Goal: Information Seeking & Learning: Learn about a topic

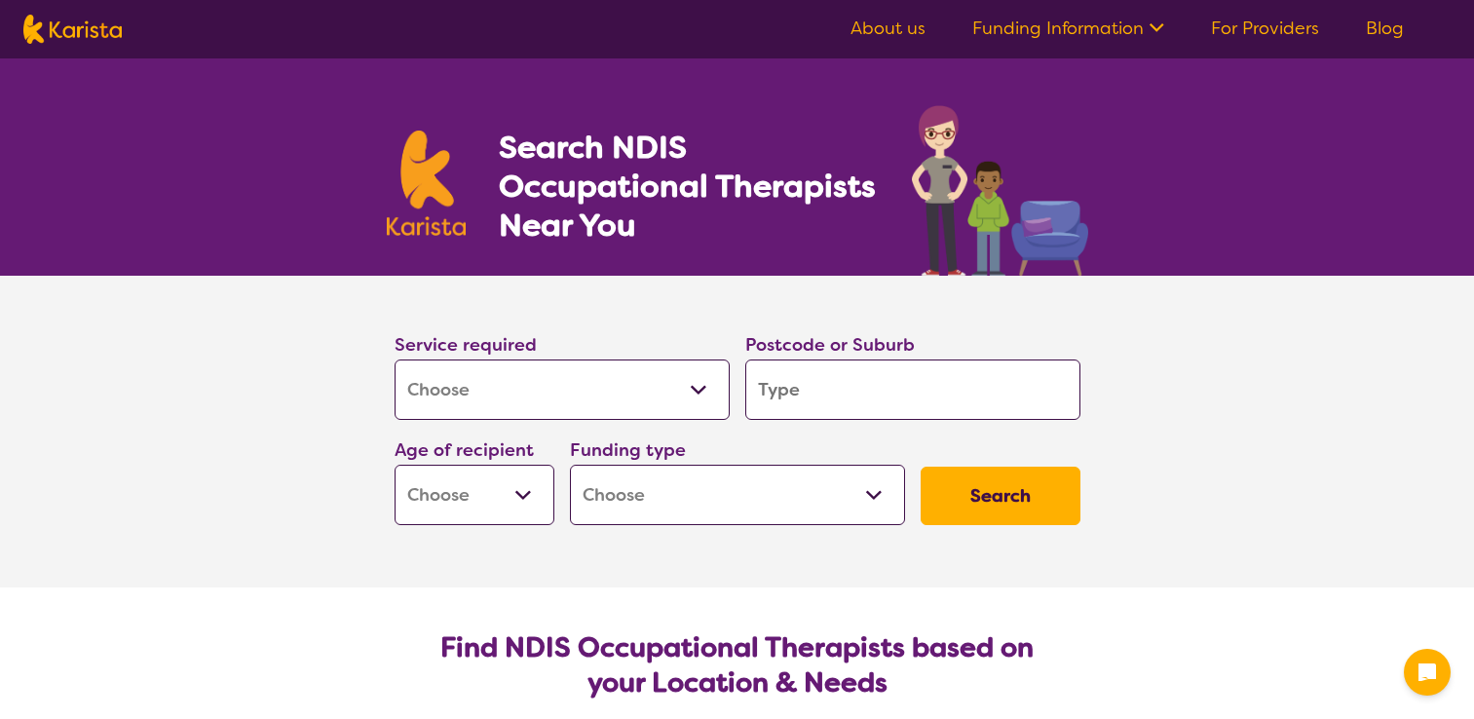
select select "[MEDICAL_DATA]"
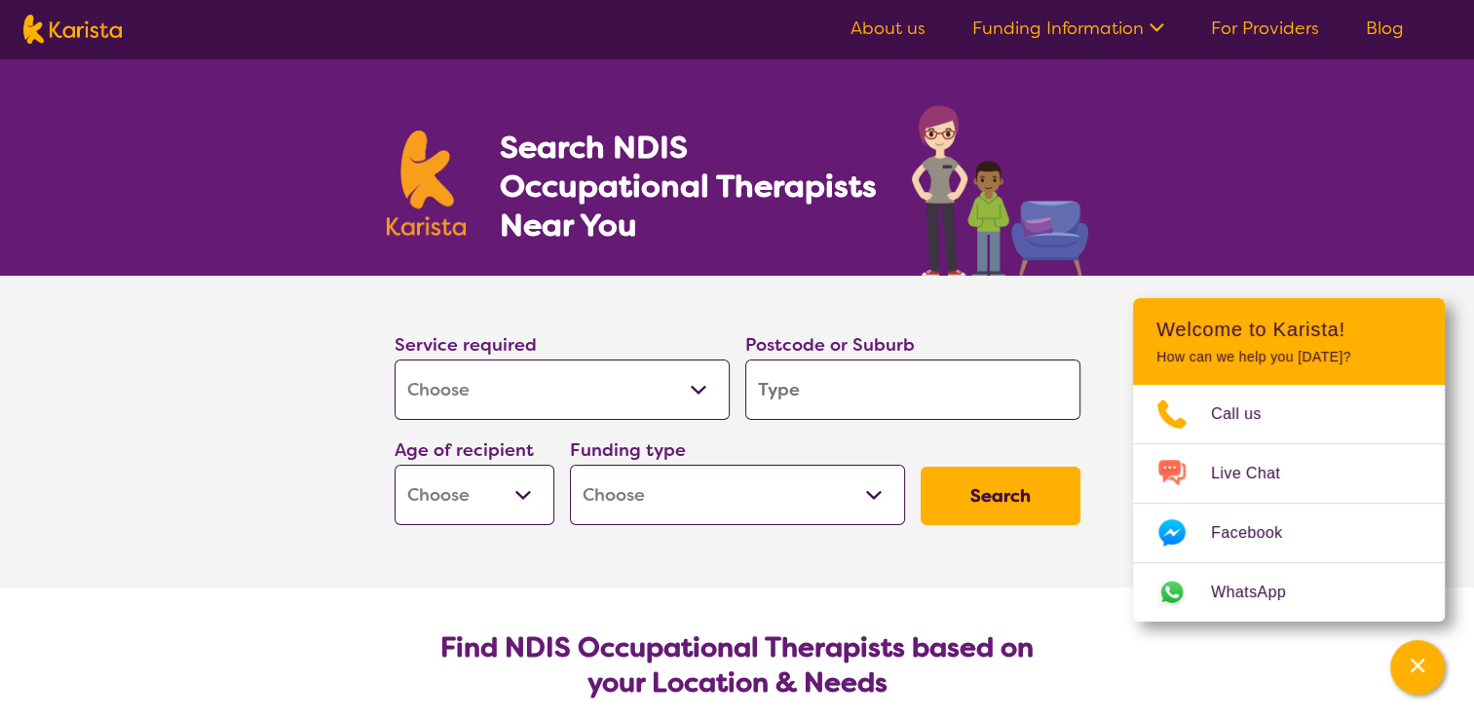
click at [777, 390] on input "search" at bounding box center [912, 389] width 335 height 60
type input "c"
type input "ca"
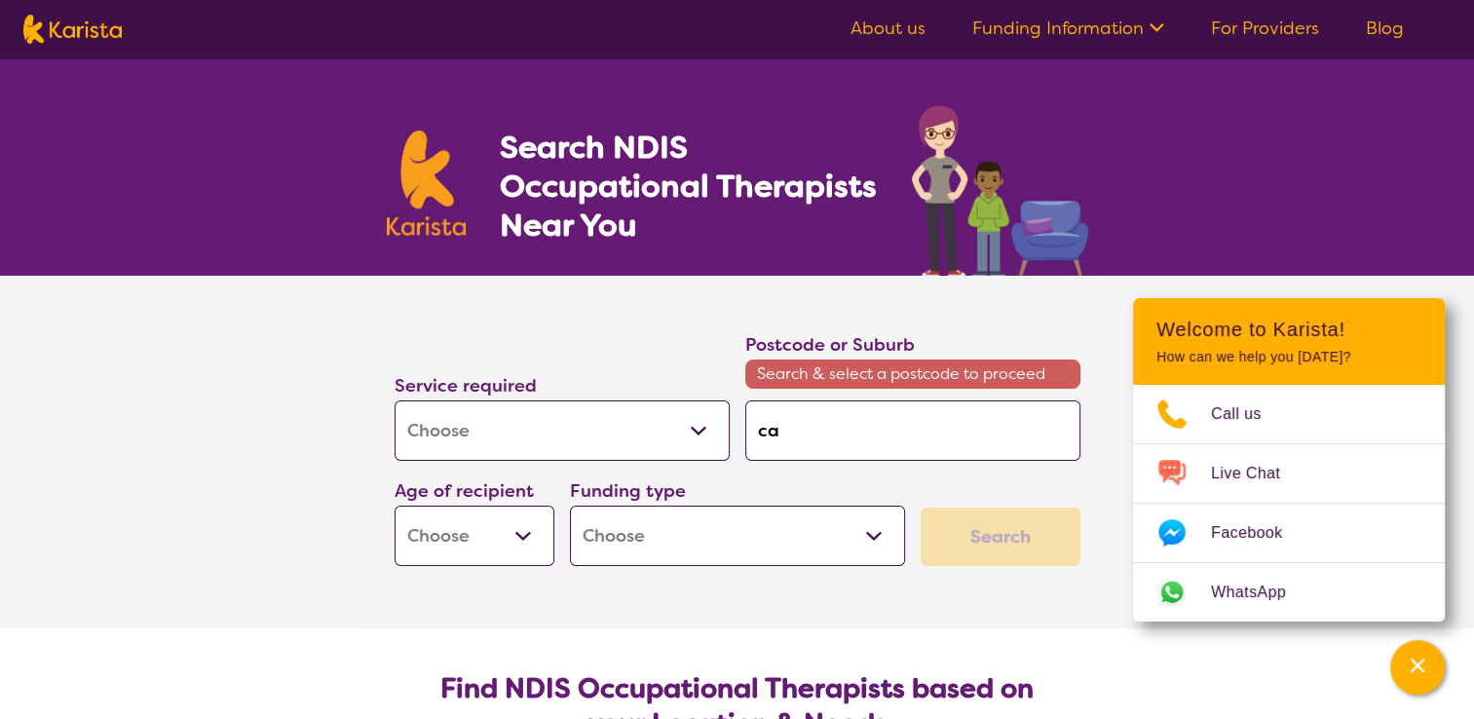
type input "ca,"
type input "ca"
type input "cam"
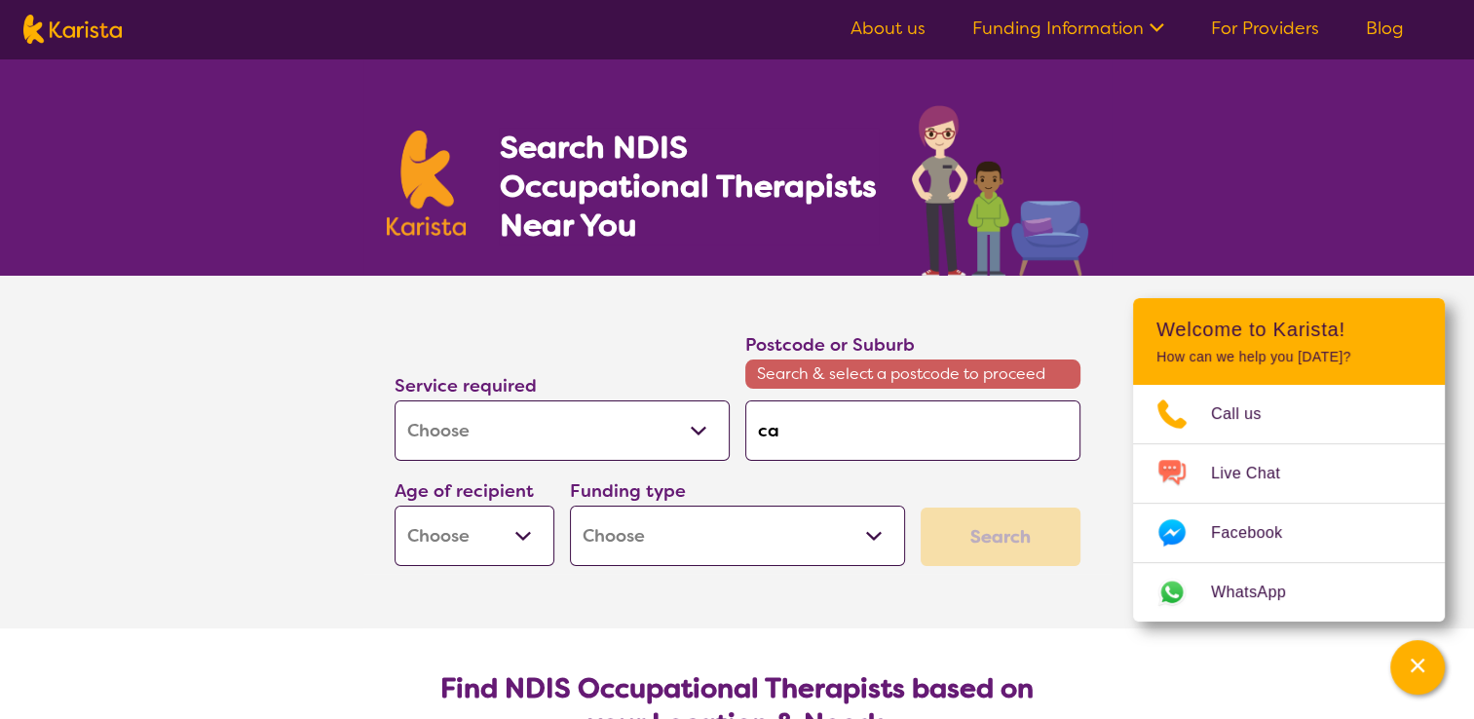
type input "cam"
type input "camb"
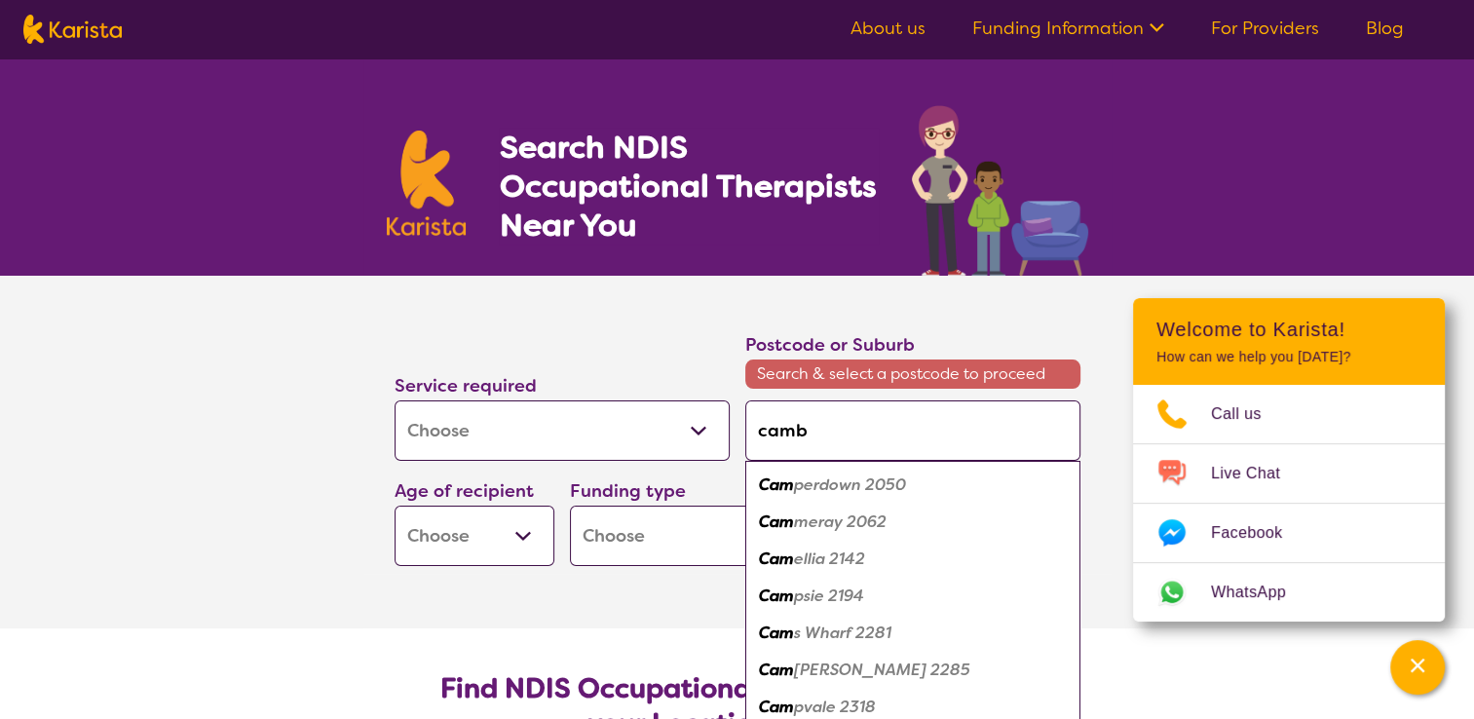
type input "cambe"
type input "camber"
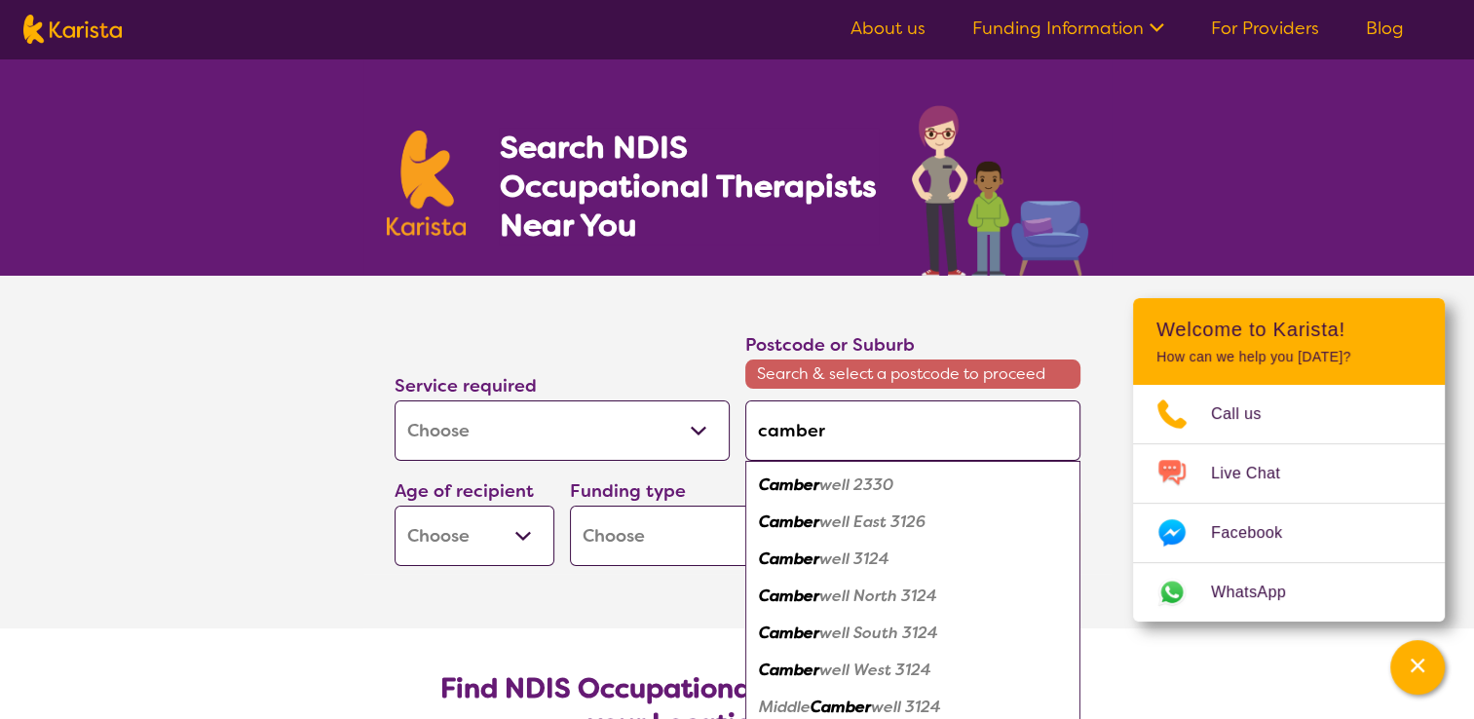
click at [833, 489] on em "well 2330" at bounding box center [856, 484] width 74 height 20
type input "2330"
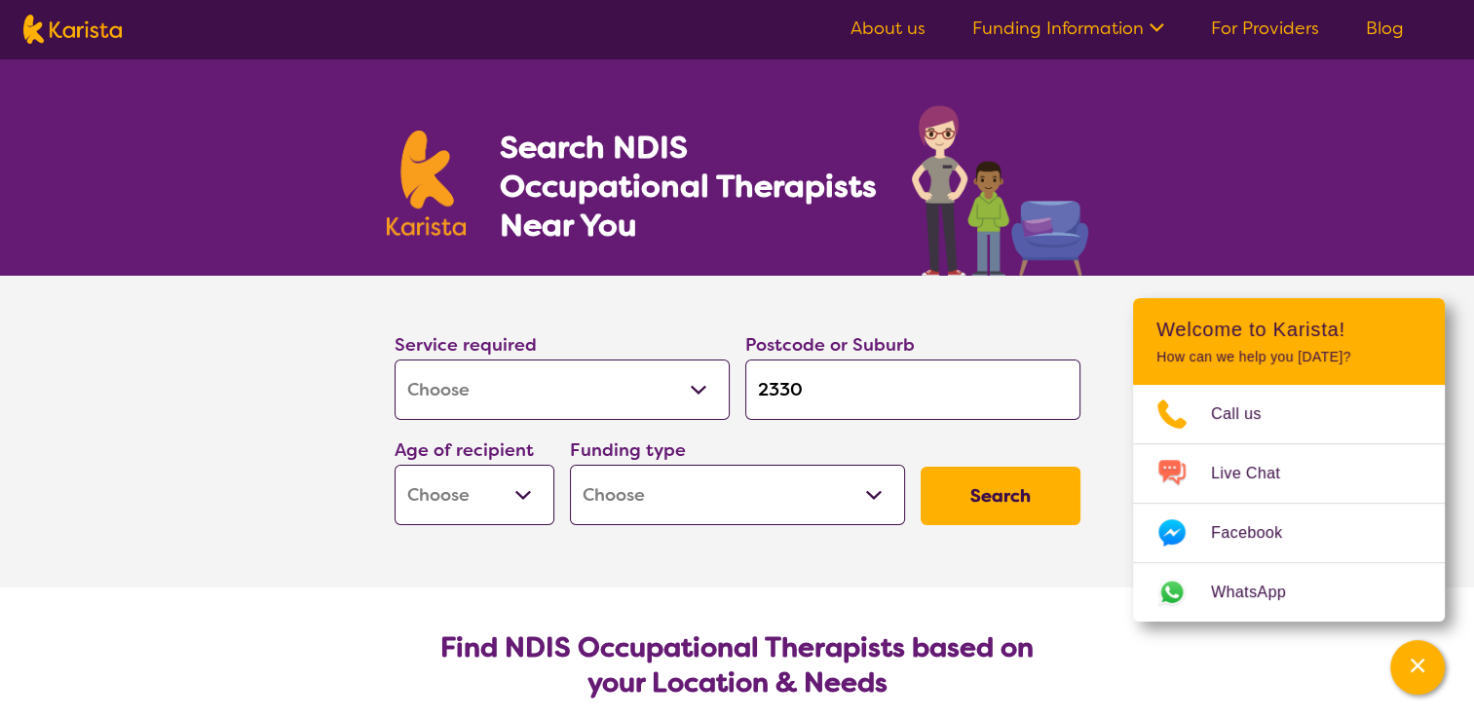
click at [644, 504] on select "Home Care Package (HCP) National Disability Insurance Scheme (NDIS) I don't know" at bounding box center [737, 495] width 335 height 60
select select "NDIS"
click at [570, 465] on select "Home Care Package (HCP) National Disability Insurance Scheme (NDIS) I don't know" at bounding box center [737, 495] width 335 height 60
select select "NDIS"
click at [463, 505] on select "Early Childhood - 0 to 9 Child - 10 to 11 Adolescent - 12 to 17 Adult - 18 to 6…" at bounding box center [474, 495] width 160 height 60
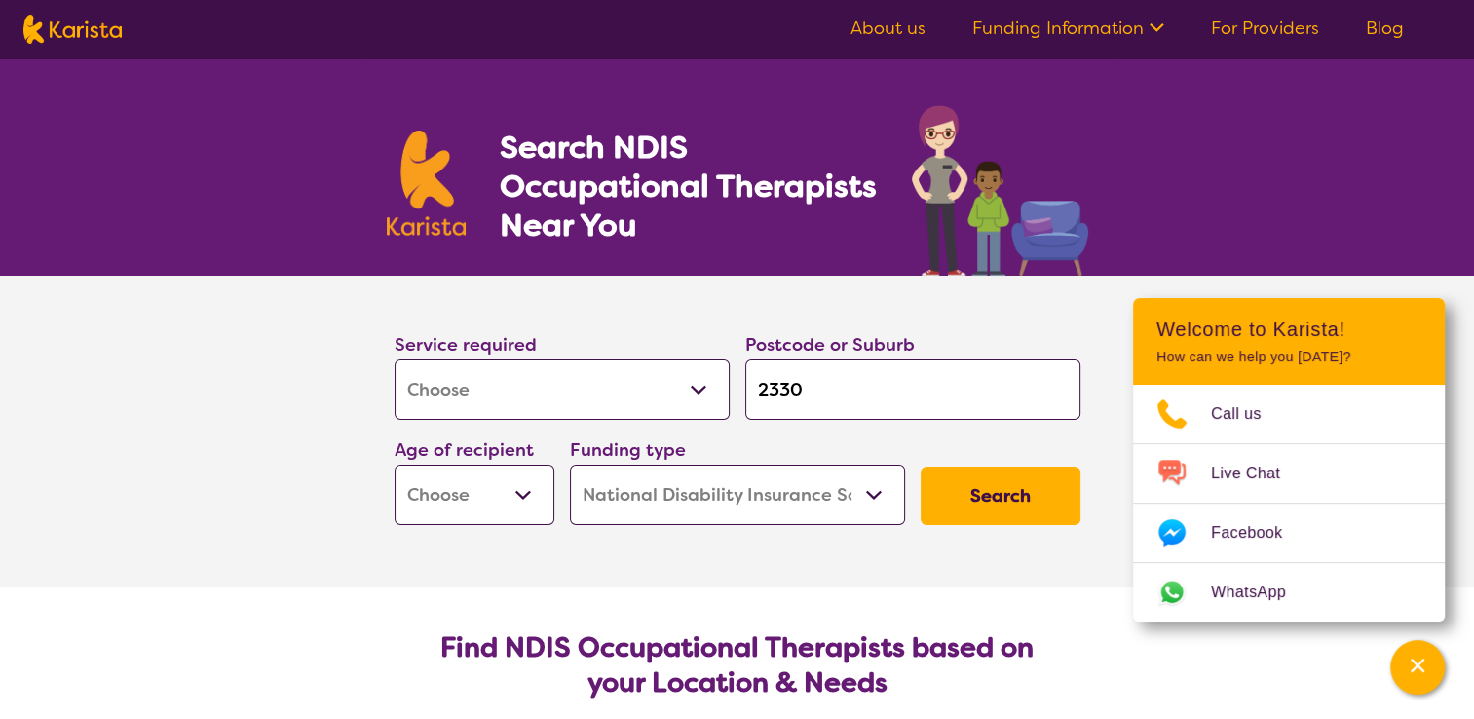
select select "AD"
click at [394, 465] on select "Early Childhood - 0 to 9 Child - 10 to 11 Adolescent - 12 to 17 Adult - 18 to 6…" at bounding box center [474, 495] width 160 height 60
select select "AD"
click at [1017, 500] on button "Search" at bounding box center [1000, 496] width 160 height 58
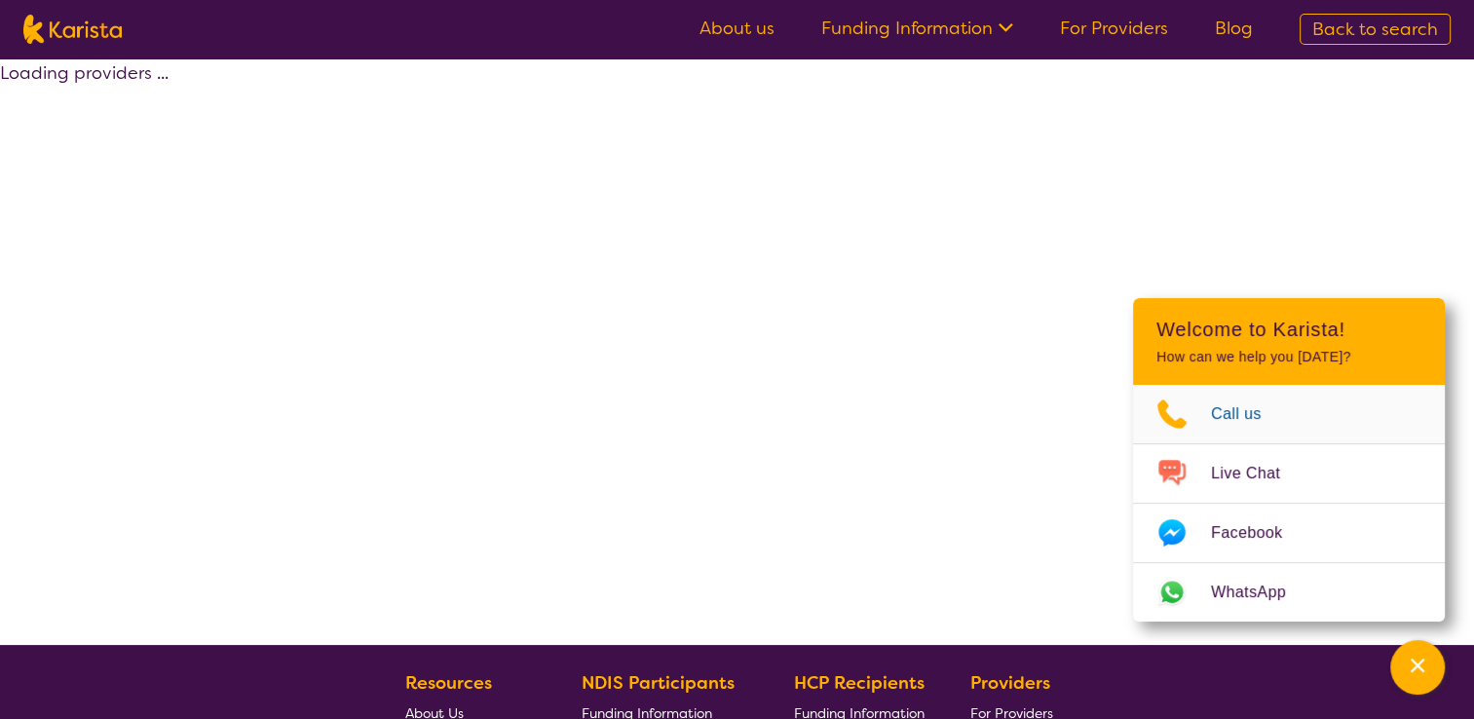
select select "by_score"
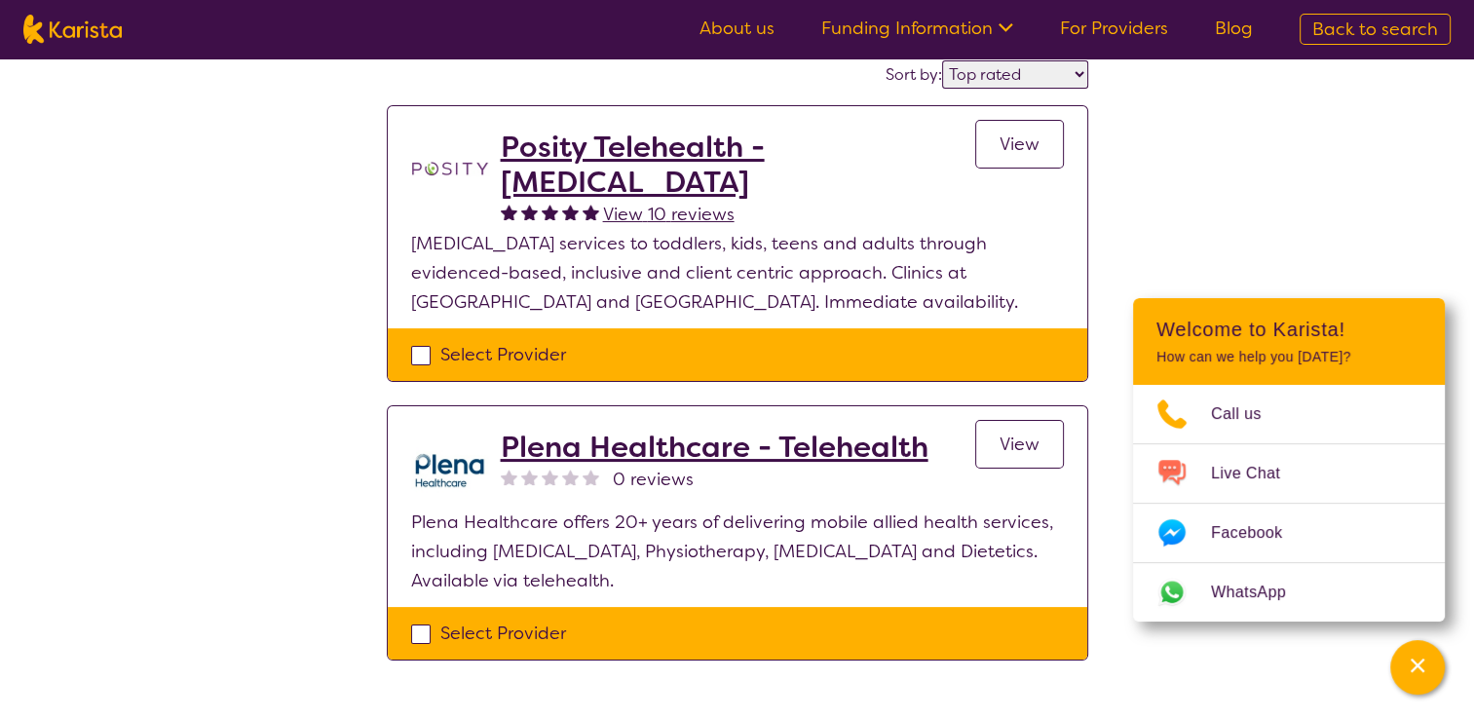
scroll to position [160, 0]
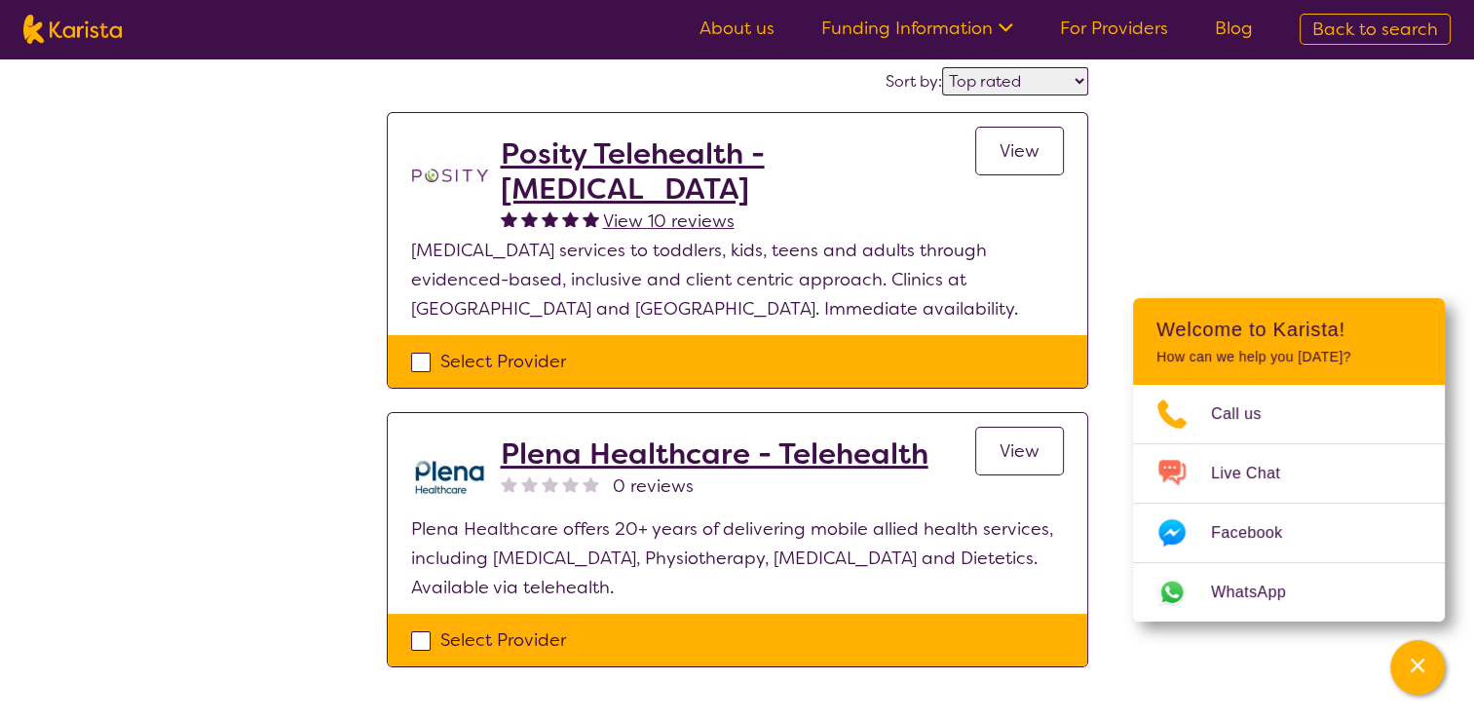
click at [584, 155] on h2 "Posity Telehealth - [MEDICAL_DATA]" at bounding box center [738, 171] width 474 height 70
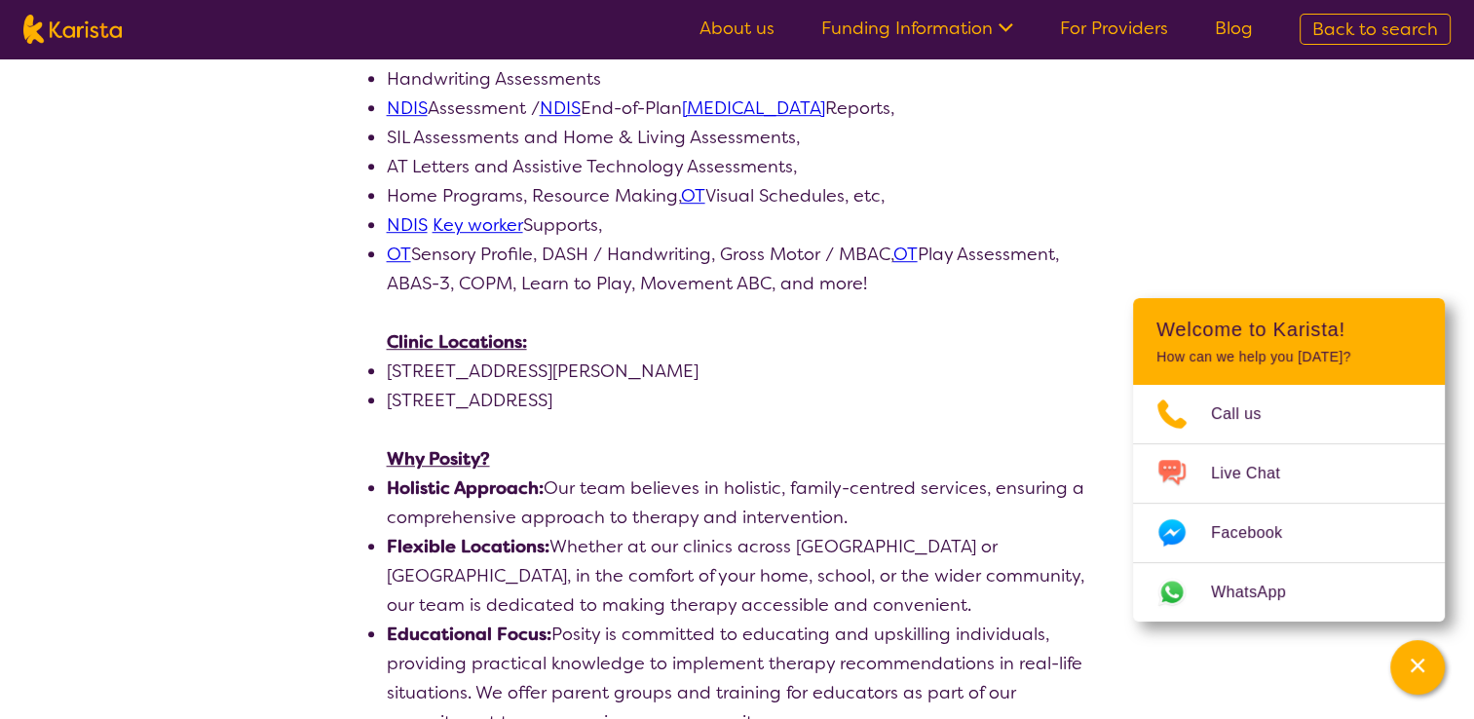
scroll to position [1214, 0]
click at [584, 414] on p at bounding box center [737, 428] width 701 height 29
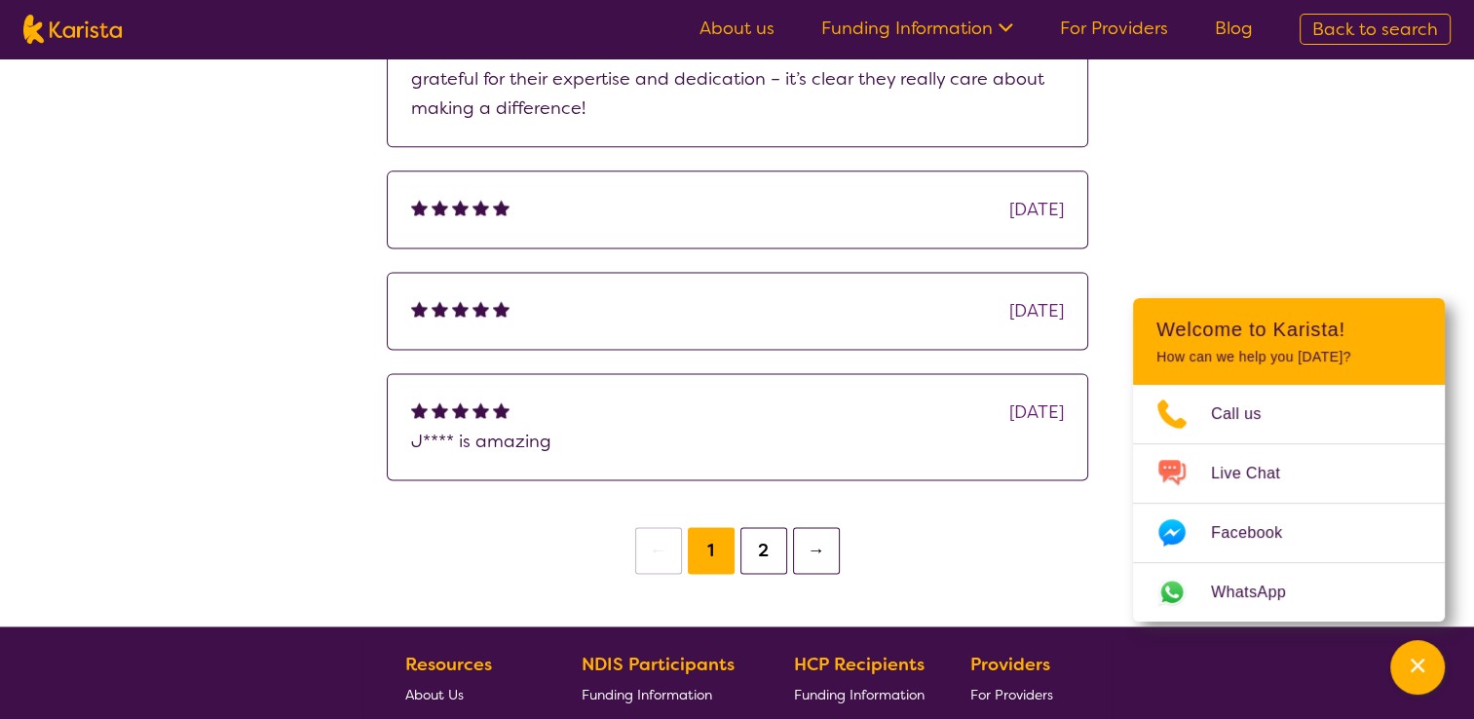
scroll to position [2631, 0]
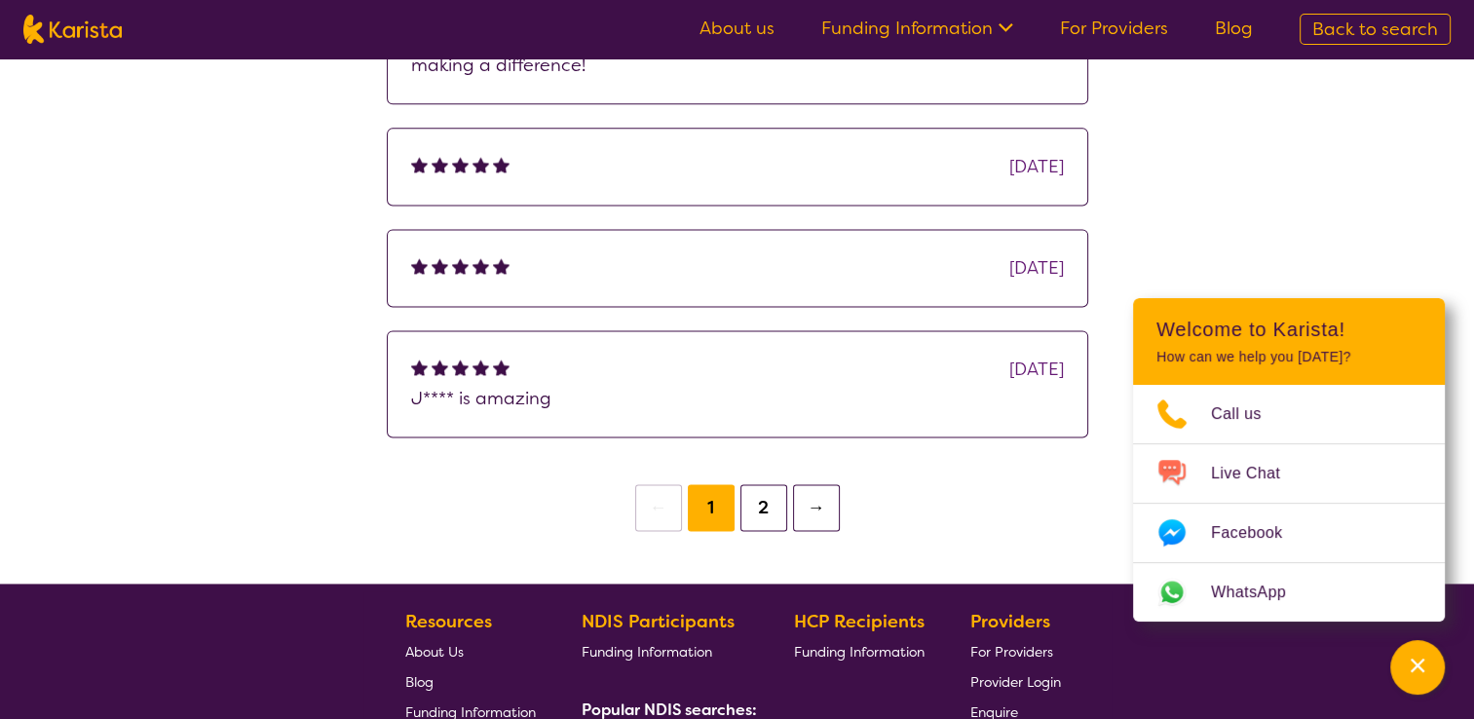
click at [778, 484] on button "2" at bounding box center [763, 507] width 47 height 47
